Goal: Information Seeking & Learning: Understand process/instructions

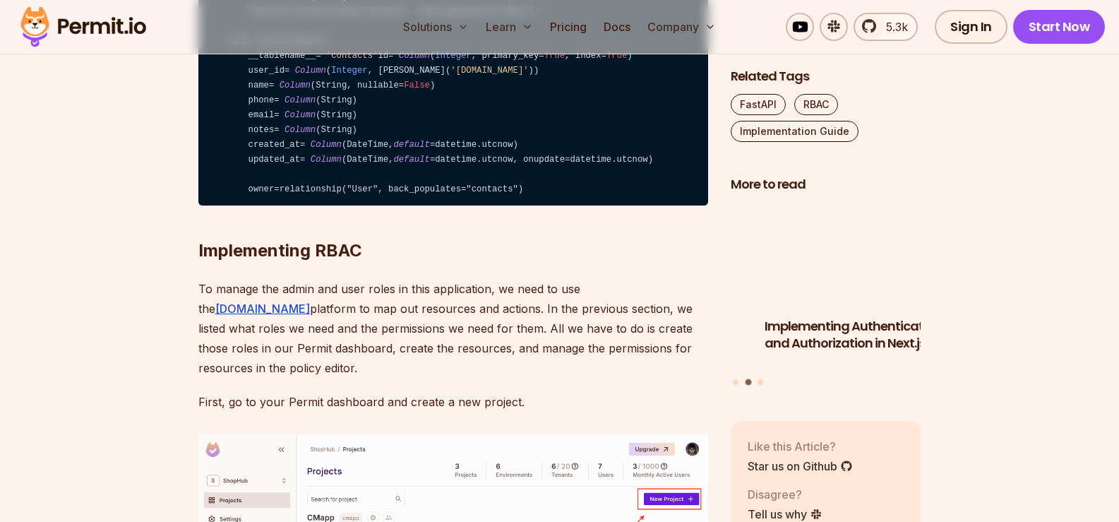
scroll to position [3710, 0]
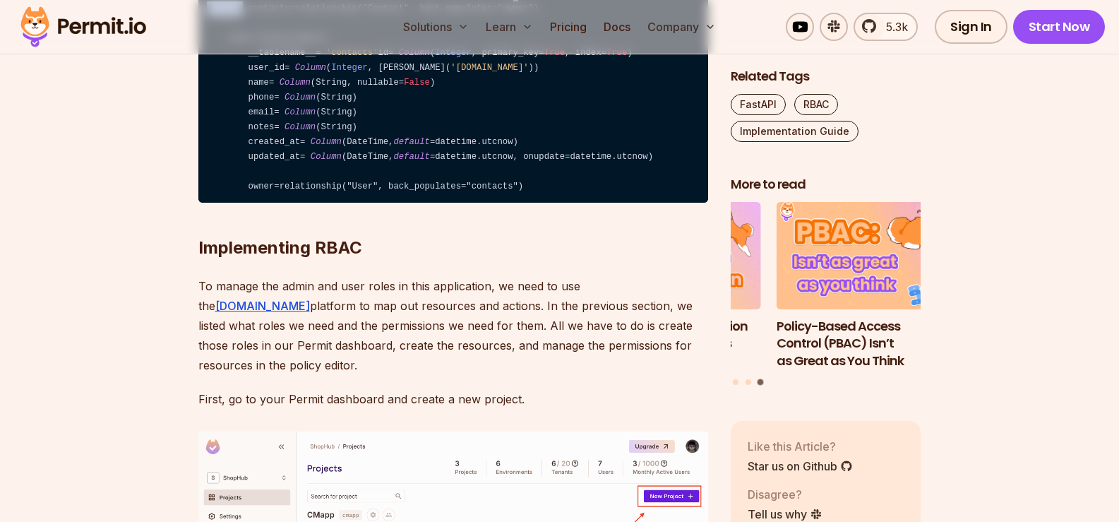
drag, startPoint x: 242, startPoint y: 201, endPoint x: 681, endPoint y: 188, distance: 439.4
click at [681, 188] on code "from sqlalchemy import Column , Integer , String, ForeignKey, DateTime from sql…" at bounding box center [453, 24] width 510 height 359
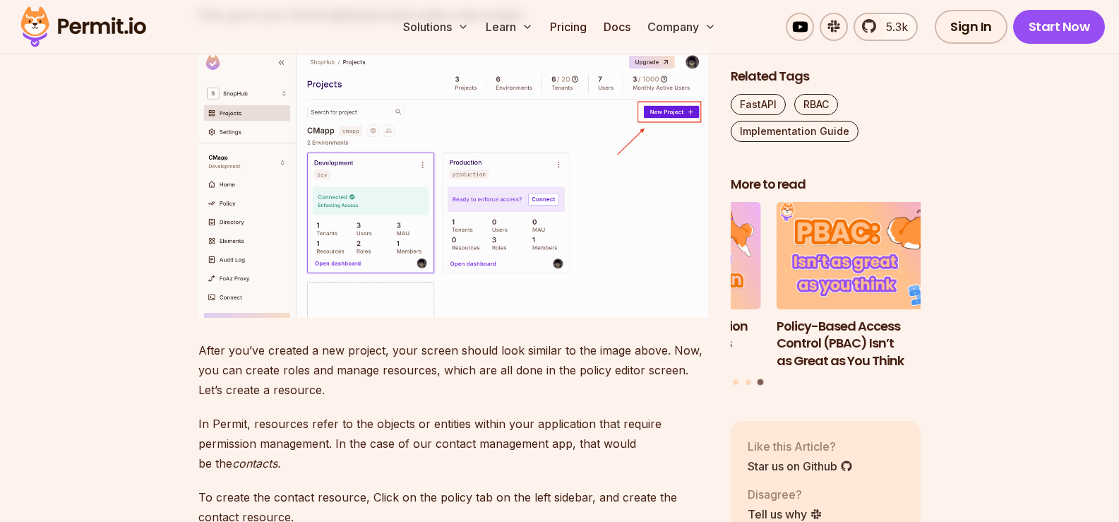
scroll to position [4095, 0]
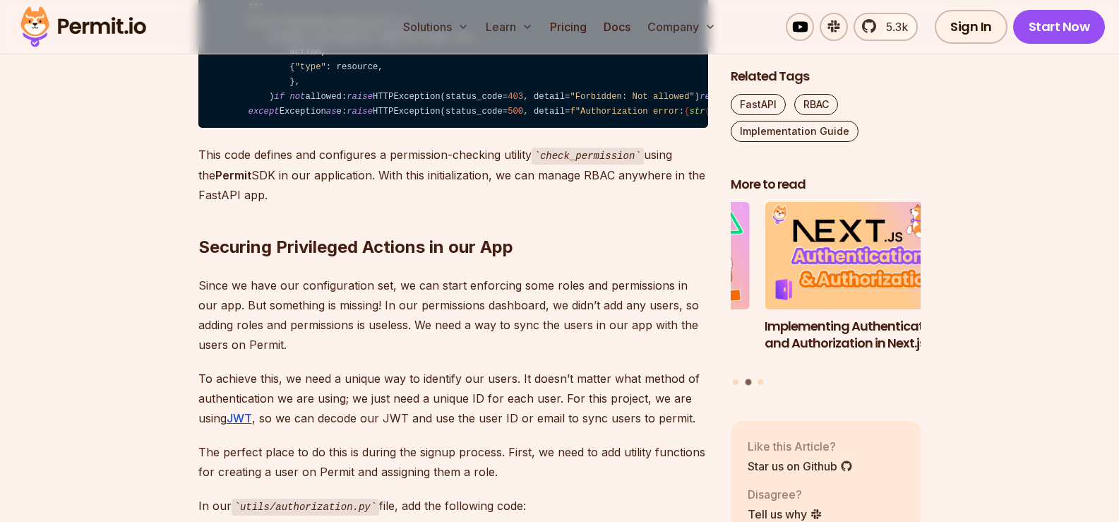
scroll to position [7171, 0]
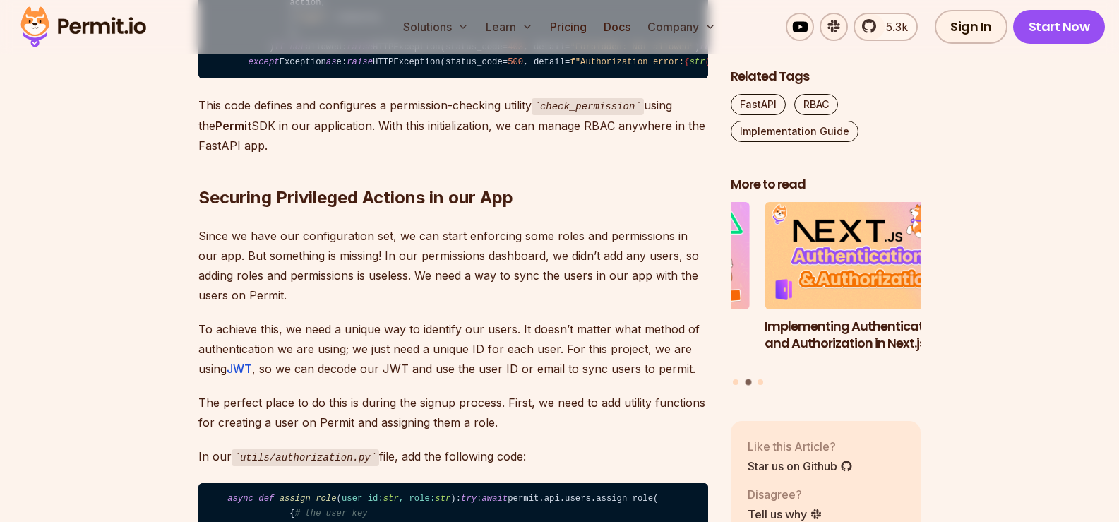
scroll to position [7219, 0]
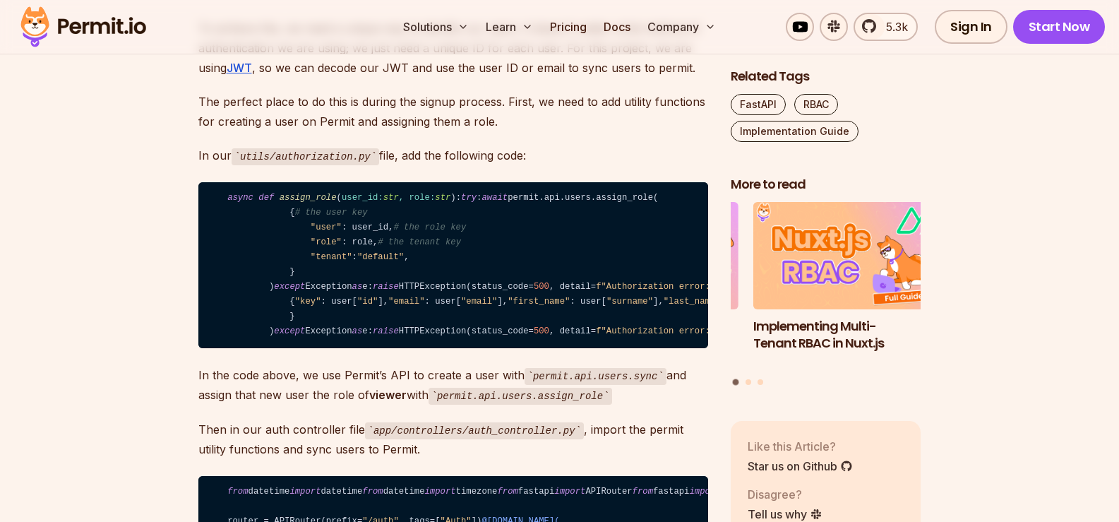
scroll to position [7521, 0]
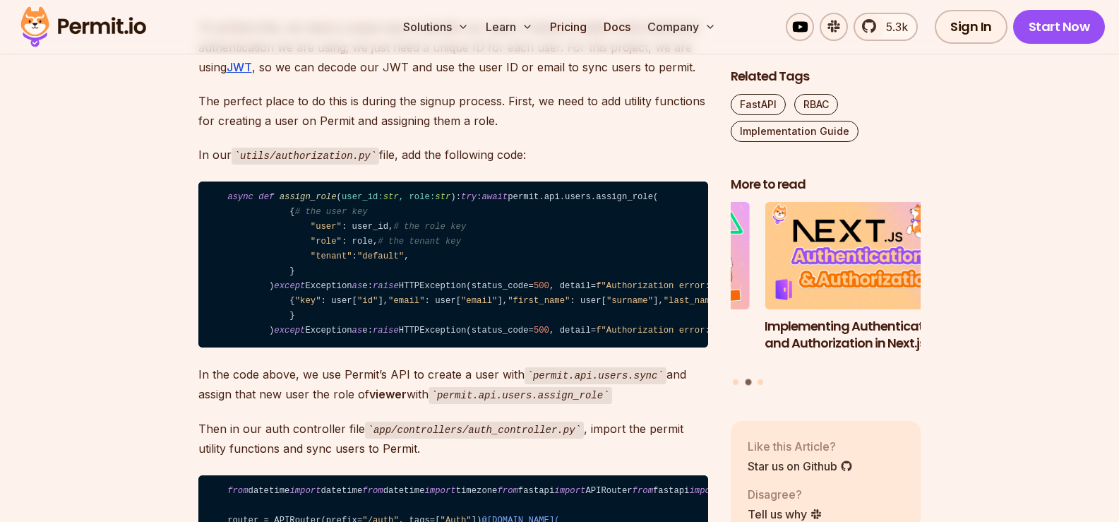
drag, startPoint x: 200, startPoint y: 233, endPoint x: 236, endPoint y: 237, distance: 36.2
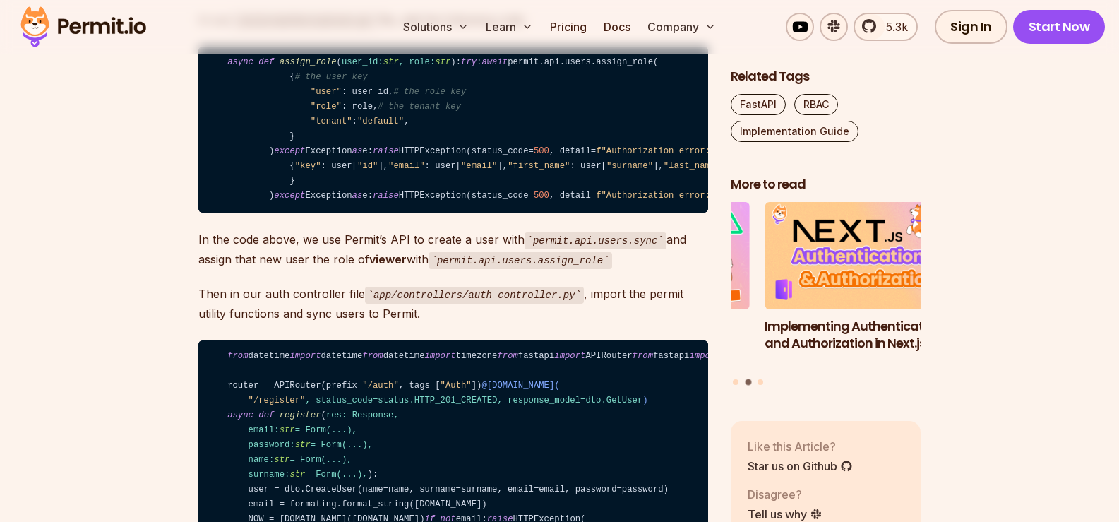
scroll to position [7666, 0]
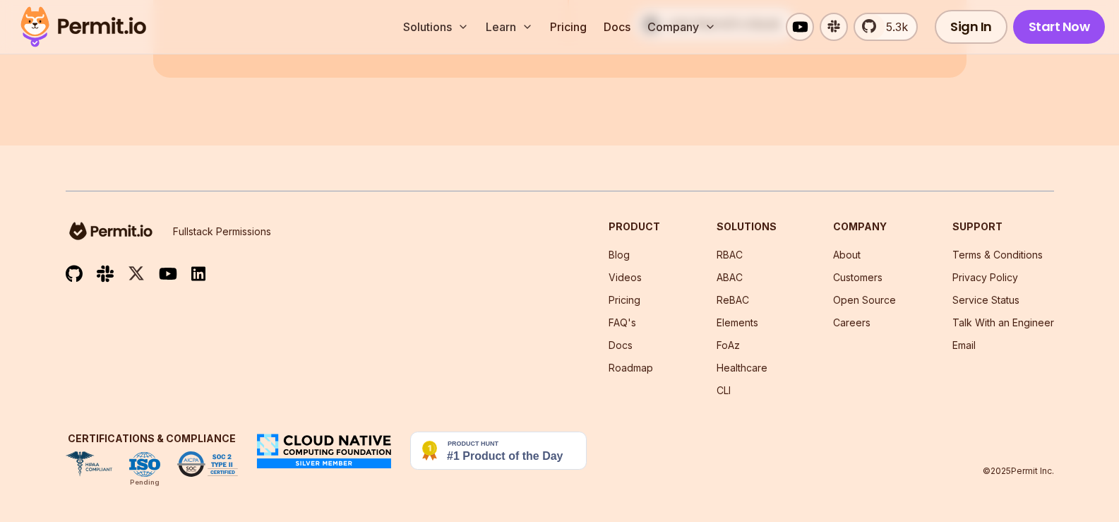
scroll to position [10890, 0]
